Goal: Transaction & Acquisition: Purchase product/service

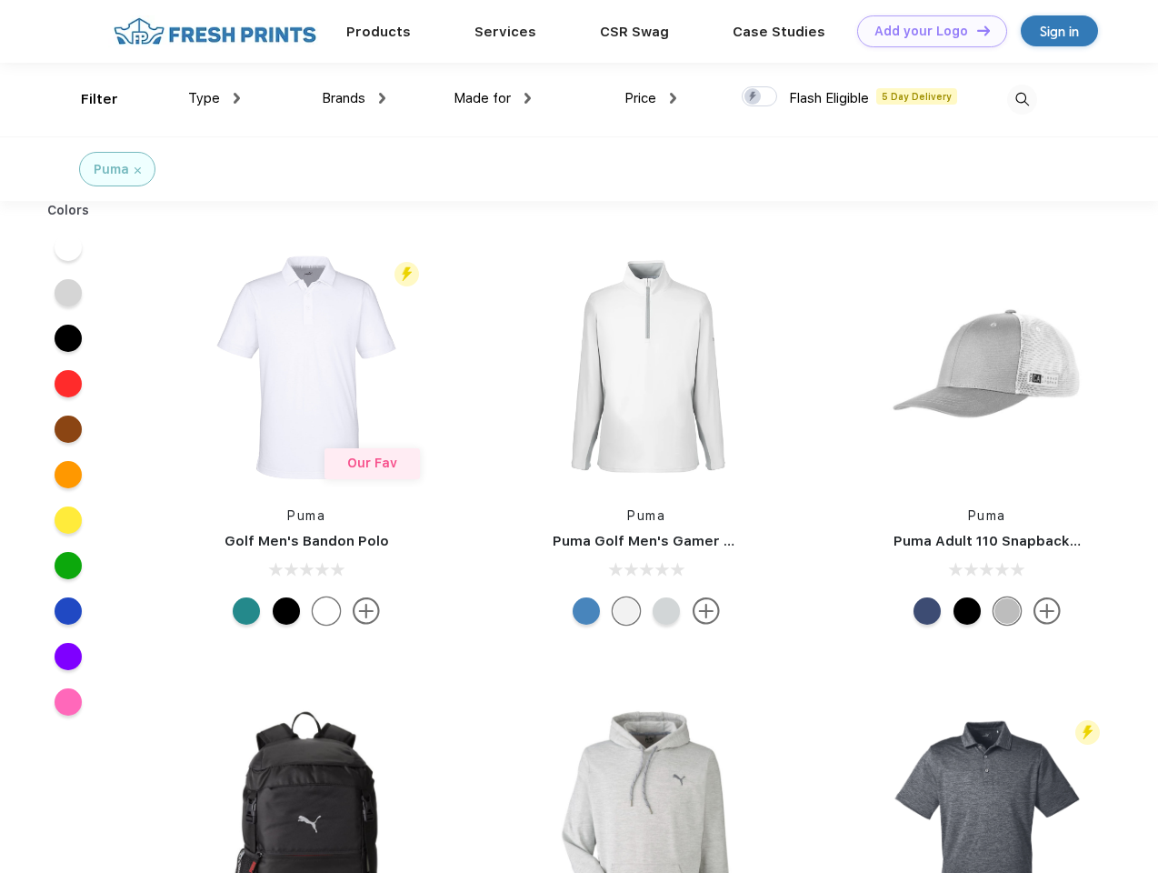
click at [925, 31] on link "Add your Logo Design Tool" at bounding box center [932, 31] width 150 height 32
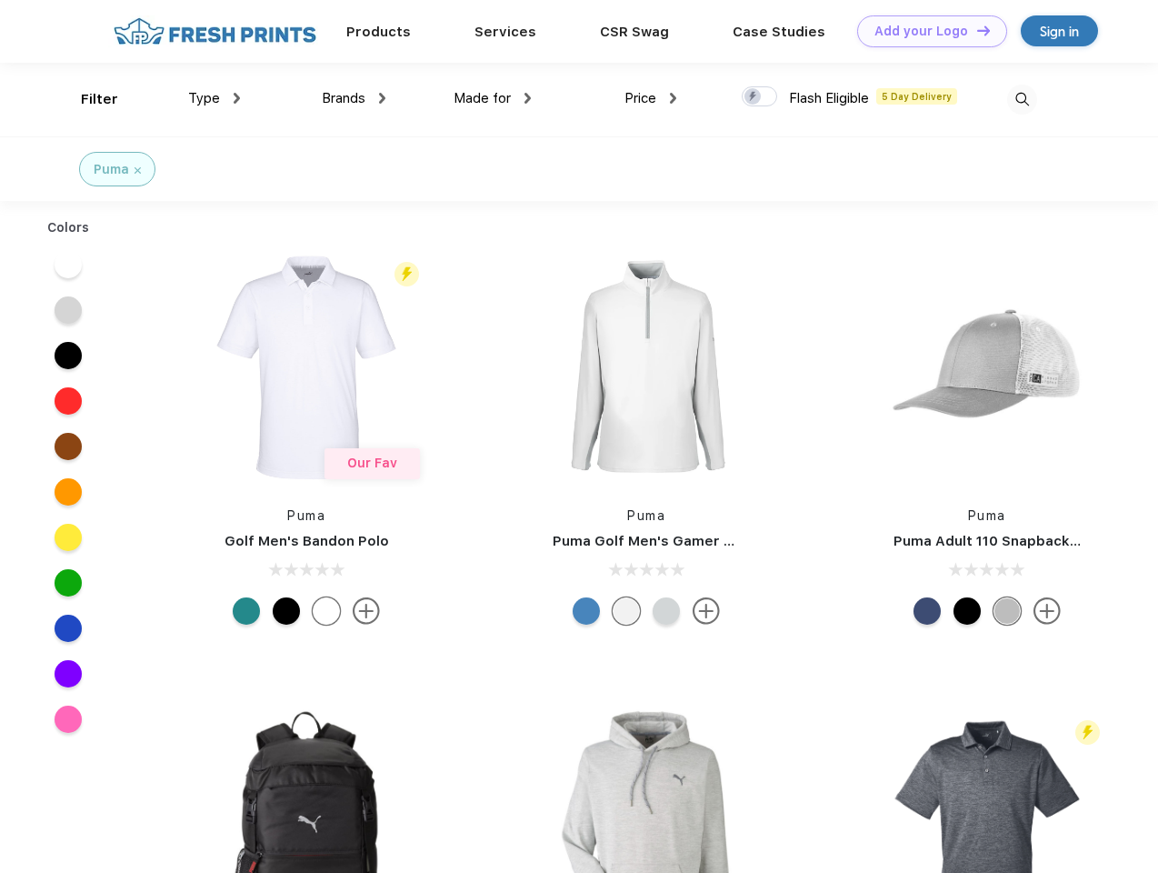
click at [0, 0] on div "Design Tool" at bounding box center [0, 0] width 0 height 0
click at [975, 30] on link "Add your Logo Design Tool" at bounding box center [932, 31] width 150 height 32
click at [87, 99] on div "Filter" at bounding box center [99, 99] width 37 height 21
click at [215, 98] on span "Type" at bounding box center [204, 98] width 32 height 16
click at [354, 98] on span "Brands" at bounding box center [344, 98] width 44 height 16
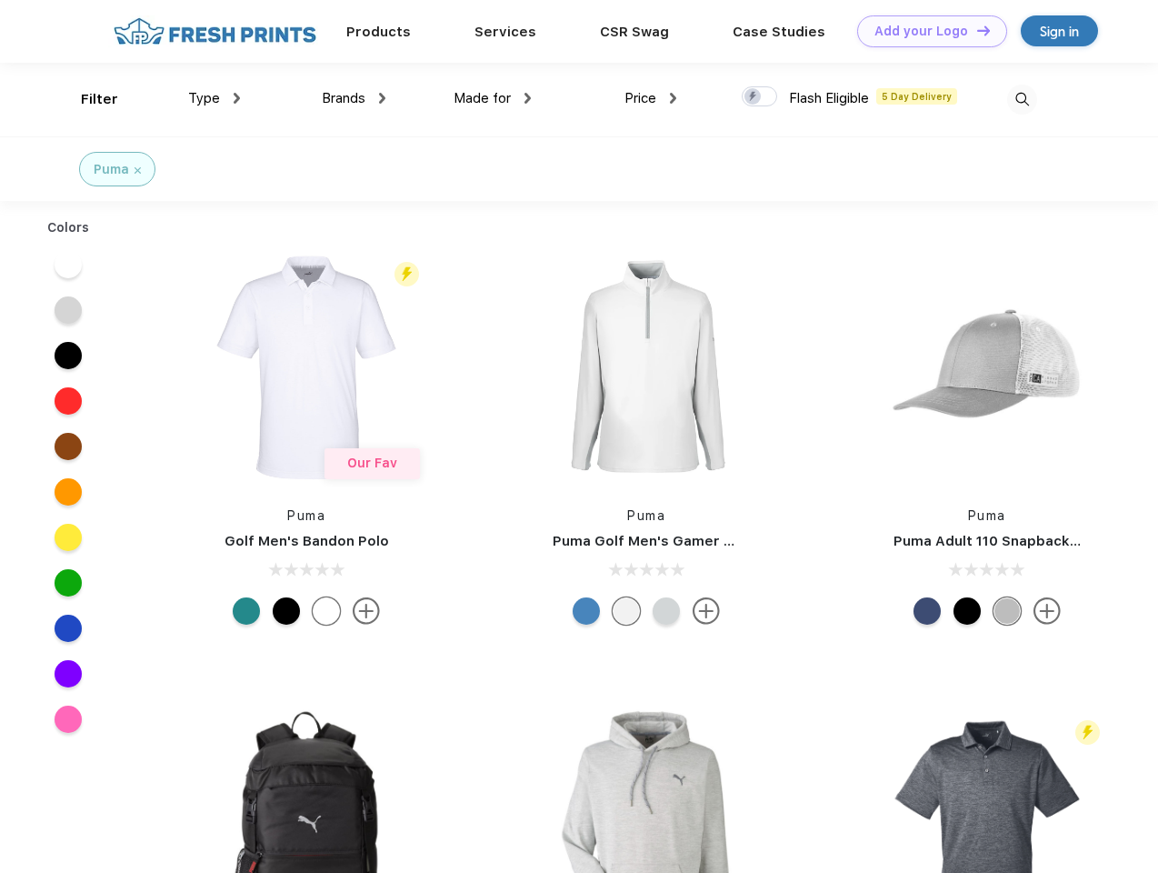
click at [493, 98] on span "Made for" at bounding box center [482, 98] width 57 height 16
click at [651, 98] on span "Price" at bounding box center [640, 98] width 32 height 16
click at [760, 97] on div at bounding box center [759, 96] width 35 height 20
click at [754, 97] on input "checkbox" at bounding box center [748, 91] width 12 height 12
click at [1022, 99] on img at bounding box center [1022, 100] width 30 height 30
